Goal: Go to known website: Access a specific website the user already knows

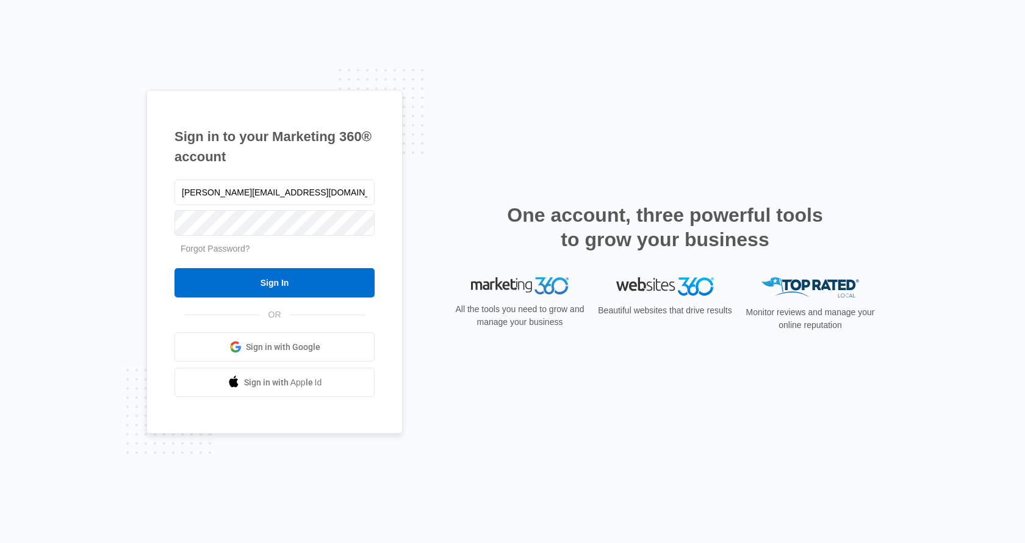
type input "[PERSON_NAME][EMAIL_ADDRESS][DOMAIN_NAME]"
click at [273, 282] on input "Sign In" at bounding box center [275, 282] width 200 height 29
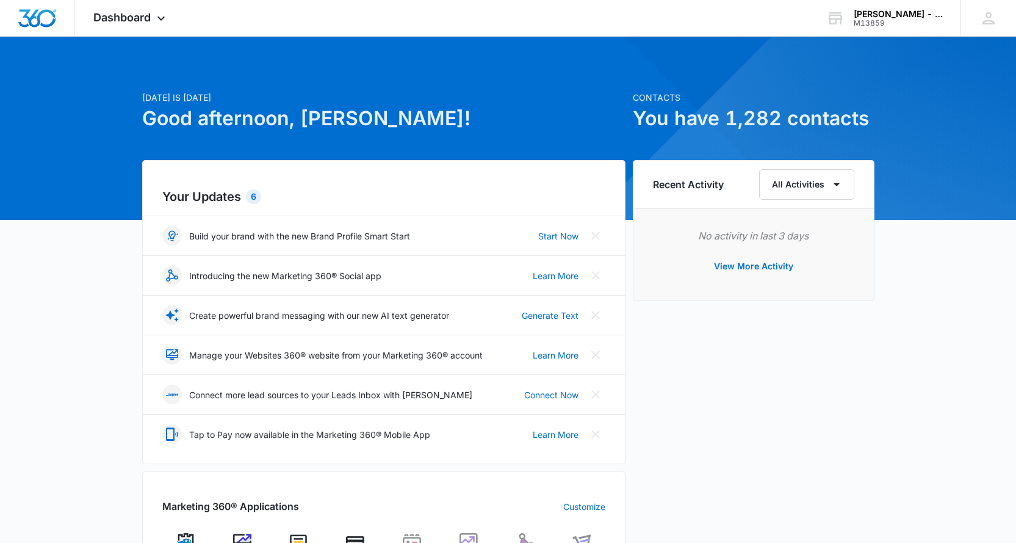
click at [71, 278] on div "[DATE] is [DATE] Good afternoon, [PERSON_NAME]! Contacts You have 1,282 contact…" at bounding box center [508, 549] width 1016 height 994
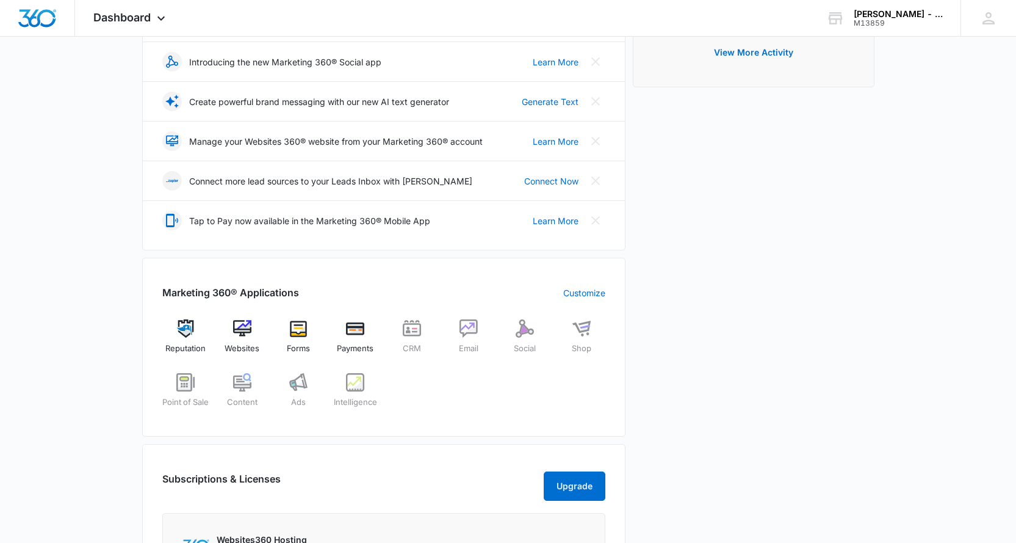
scroll to position [244, 0]
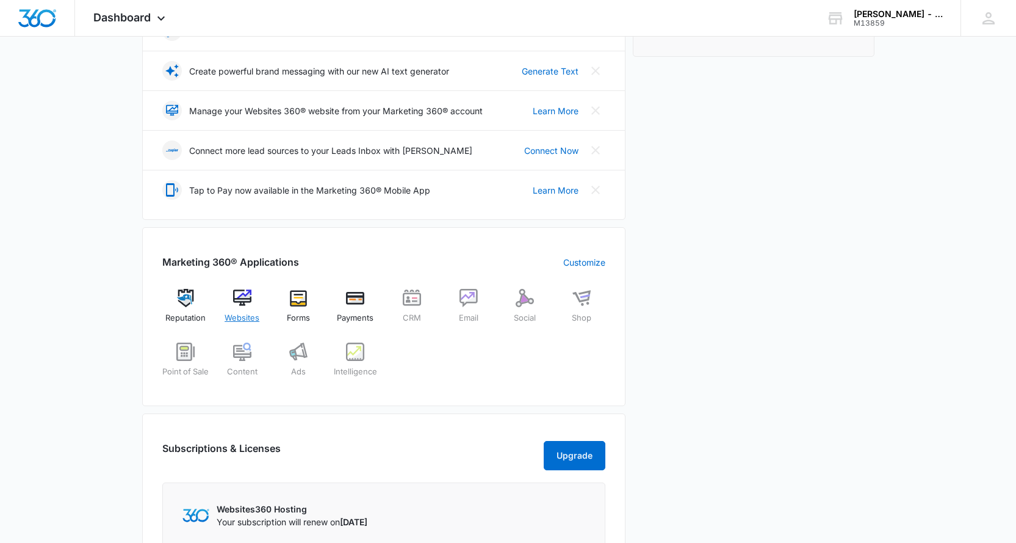
click at [243, 305] on img at bounding box center [242, 298] width 18 height 18
